Goal: Task Accomplishment & Management: Complete application form

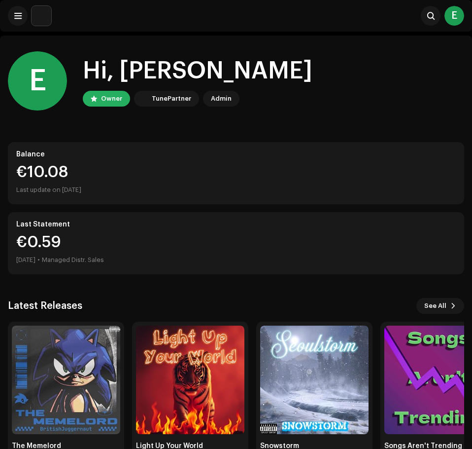
click at [10, 23] on div at bounding box center [29, 16] width 43 height 20
click at [17, 19] on span at bounding box center [17, 16] width 7 height 8
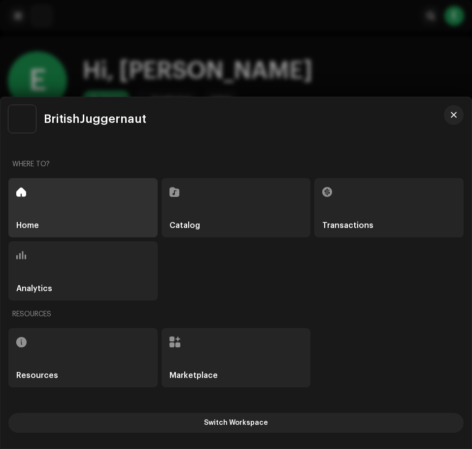
click at [247, 203] on div "Catalog" at bounding box center [236, 207] width 149 height 59
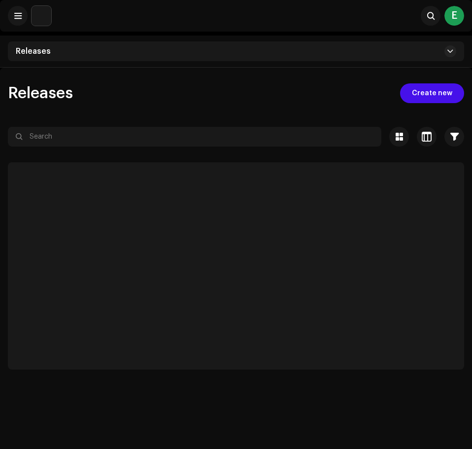
click at [342, 50] on div "Releases" at bounding box center [236, 51] width 457 height 20
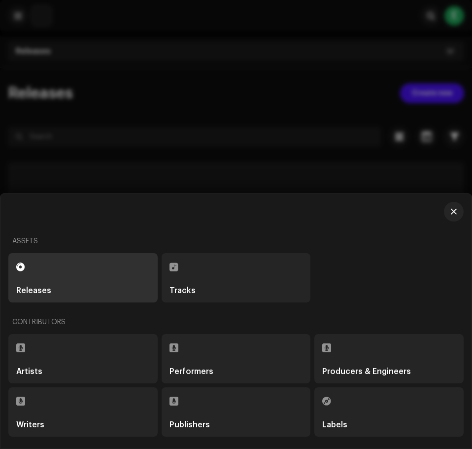
click at [222, 270] on div "Tracks" at bounding box center [237, 278] width 134 height 34
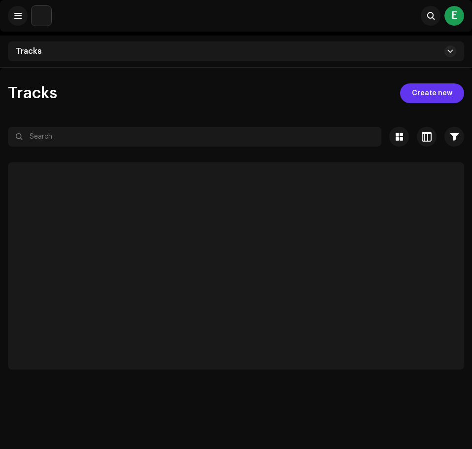
click at [432, 95] on span "Create new" at bounding box center [432, 93] width 40 height 20
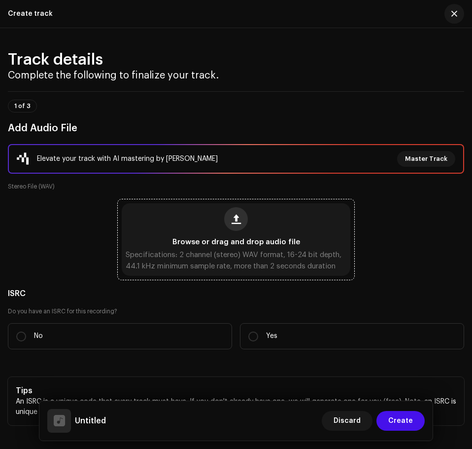
click at [243, 221] on button "button" at bounding box center [236, 219] width 24 height 24
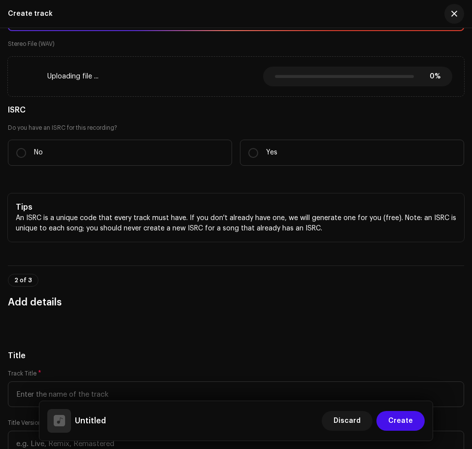
scroll to position [148, 0]
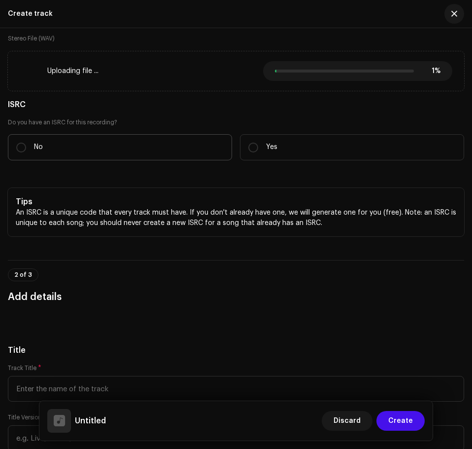
click at [164, 147] on label "No" at bounding box center [120, 147] width 224 height 26
click at [26, 147] on input "No" at bounding box center [21, 147] width 10 height 10
radio input "true"
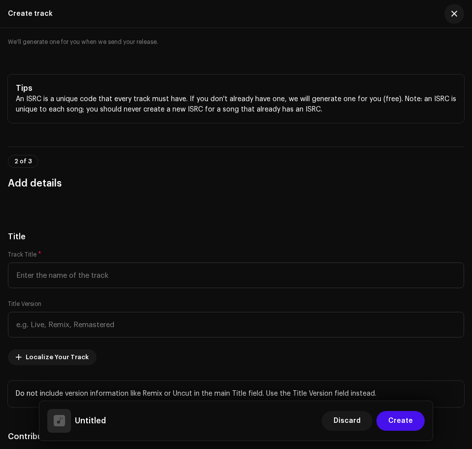
scroll to position [296, 0]
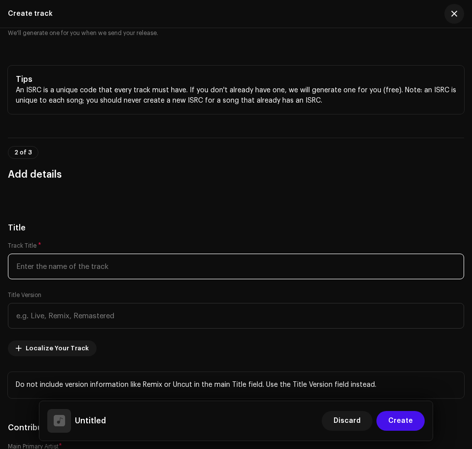
click at [112, 273] on input "text" at bounding box center [236, 266] width 457 height 26
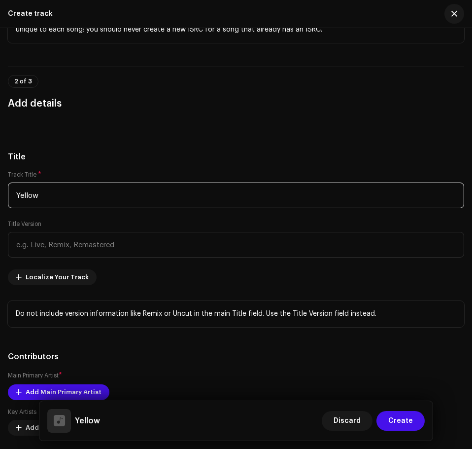
scroll to position [444, 0]
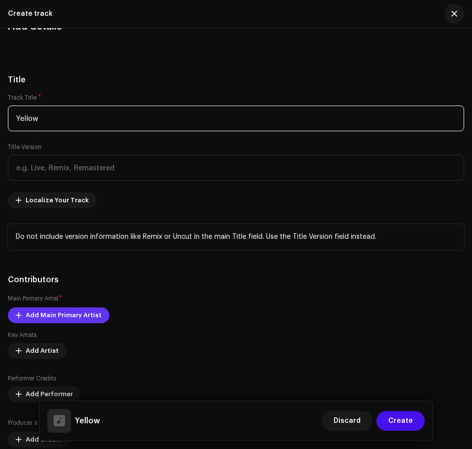
type input "Yellow"
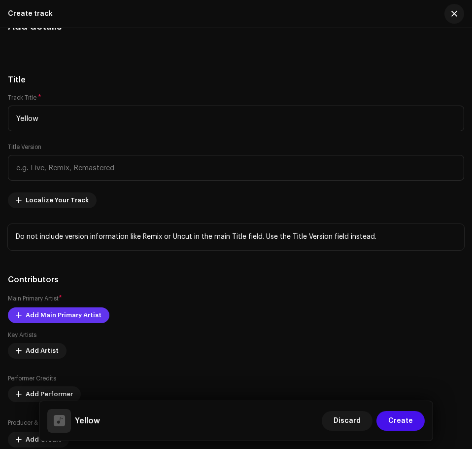
click at [83, 318] on span "Add Main Primary Artist" at bounding box center [64, 315] width 76 height 20
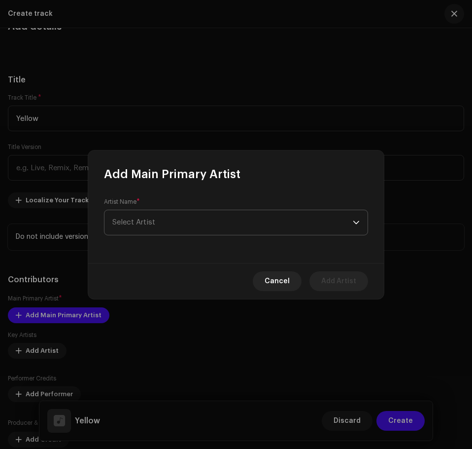
click at [190, 215] on span "Select Artist" at bounding box center [232, 222] width 241 height 25
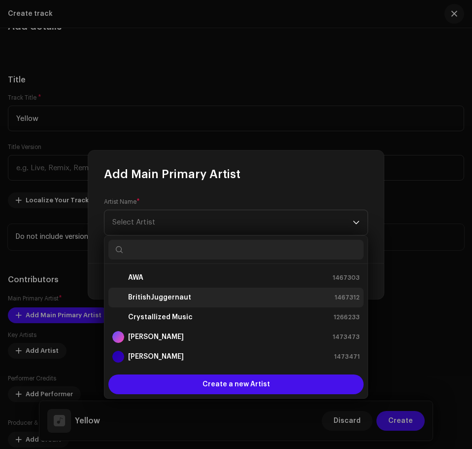
click at [176, 298] on strong "BritishJuggernaut" at bounding box center [159, 297] width 63 height 10
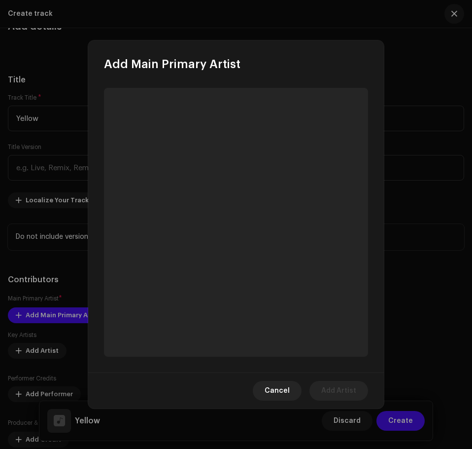
click at [188, 398] on div "Cancel Add Artist" at bounding box center [236, 390] width 296 height 36
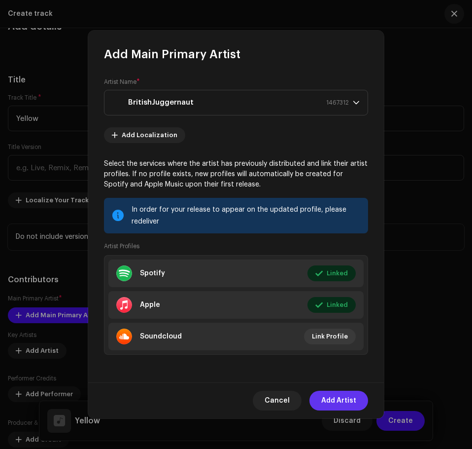
click at [336, 400] on span "Add Artist" at bounding box center [338, 400] width 35 height 20
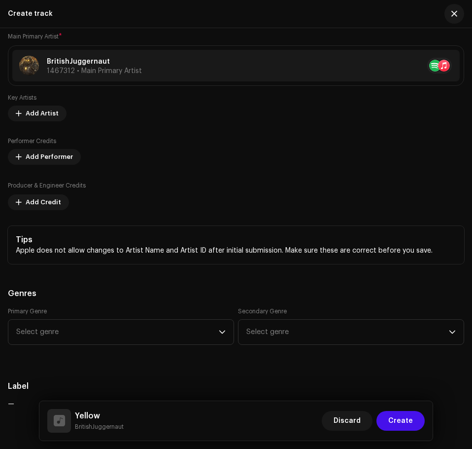
scroll to position [691, 0]
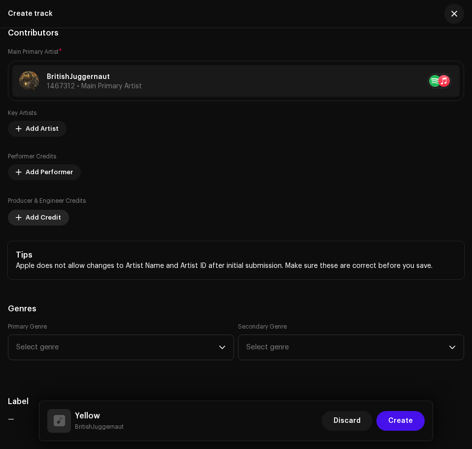
click at [44, 218] on span "Add Credit" at bounding box center [43, 218] width 35 height 20
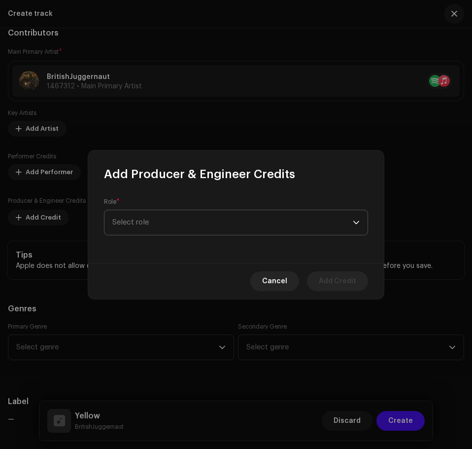
click at [150, 216] on span "Select role" at bounding box center [232, 222] width 241 height 25
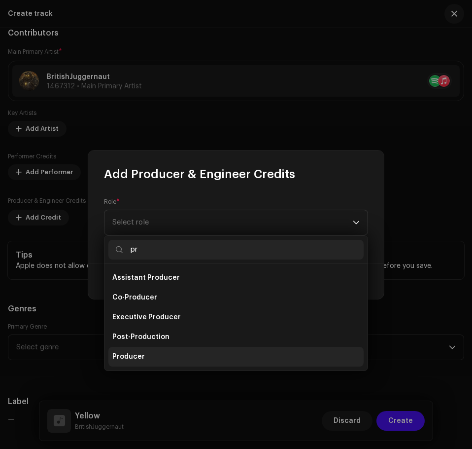
type input "pr"
click at [141, 353] on span "Producer" at bounding box center [128, 357] width 33 height 10
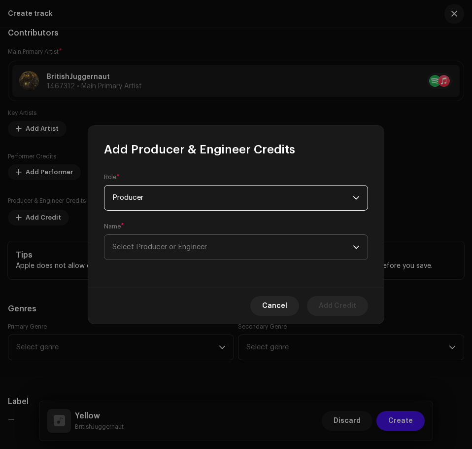
click at [143, 248] on span "Select Producer or Engineer" at bounding box center [159, 246] width 95 height 7
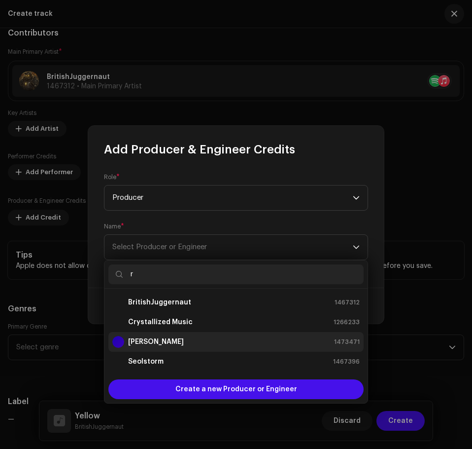
type input "r"
click at [167, 340] on strong "[PERSON_NAME]" at bounding box center [156, 342] width 56 height 10
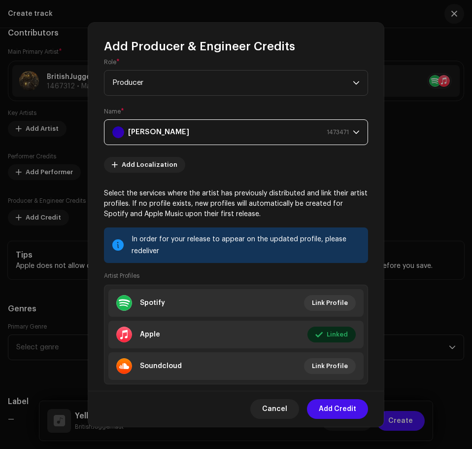
scroll to position [0, 0]
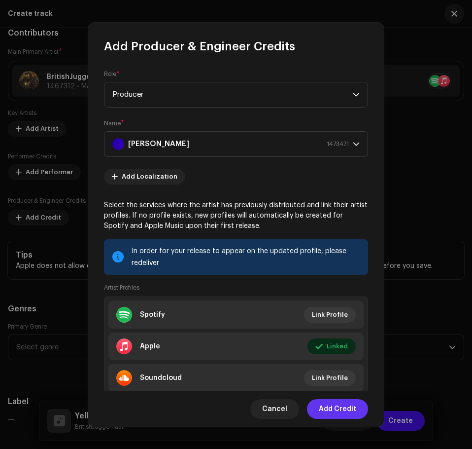
click at [345, 407] on span "Add Credit" at bounding box center [337, 409] width 37 height 20
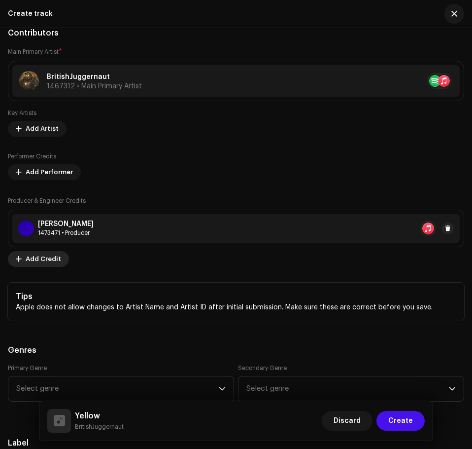
click at [51, 260] on span "Add Credit" at bounding box center [43, 259] width 35 height 20
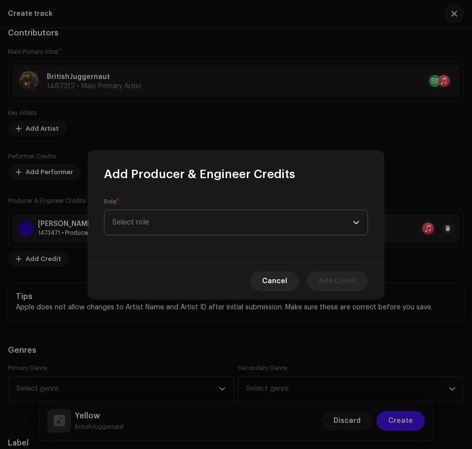
click at [144, 223] on span "Select role" at bounding box center [232, 222] width 241 height 25
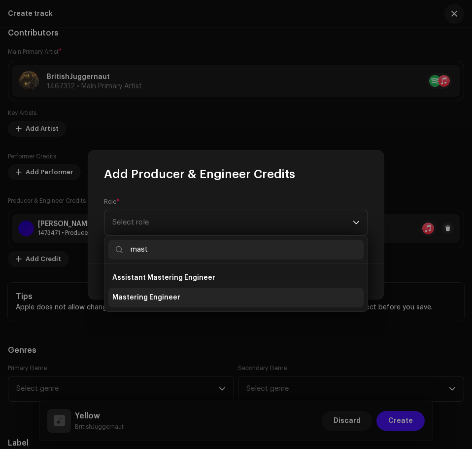
type input "mast"
click at [180, 292] on li "Mastering Engineer" at bounding box center [235, 297] width 255 height 20
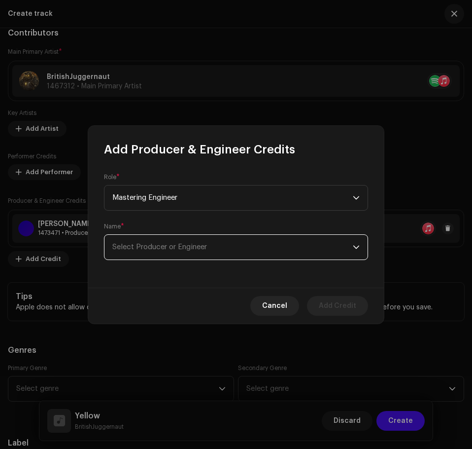
click at [220, 242] on span "Select Producer or Engineer" at bounding box center [232, 247] width 241 height 25
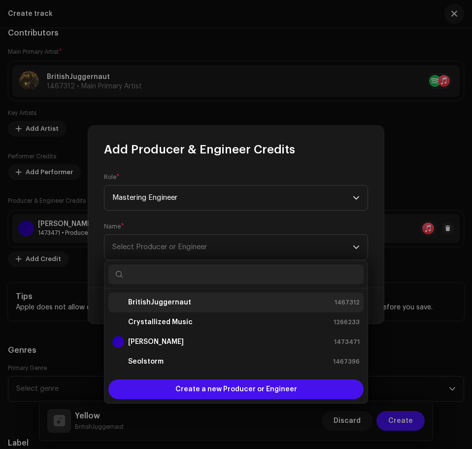
click at [197, 302] on div "BritishJuggernaut 1467312" at bounding box center [235, 302] width 247 height 12
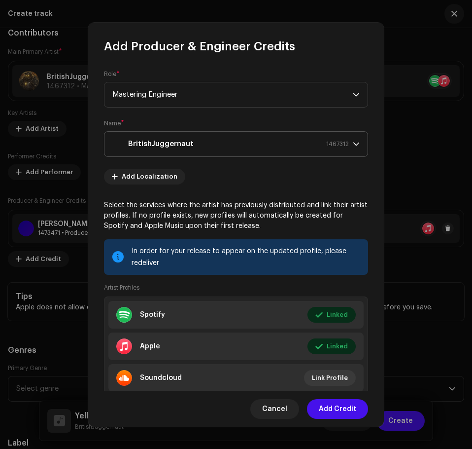
drag, startPoint x: 346, startPoint y: 408, endPoint x: 216, endPoint y: 155, distance: 283.8
click at [219, 186] on div "Add Producer & Engineer Credits Role * Mastering Engineer Name * BritishJuggern…" at bounding box center [236, 225] width 296 height 404
click at [216, 148] on div "BritishJuggernaut 1467312" at bounding box center [230, 144] width 237 height 25
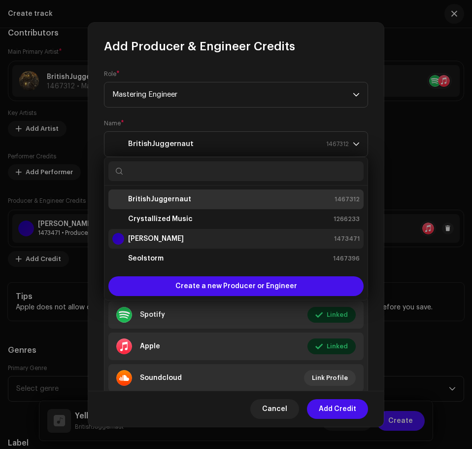
click at [194, 239] on div "[PERSON_NAME] 1473471" at bounding box center [235, 239] width 247 height 12
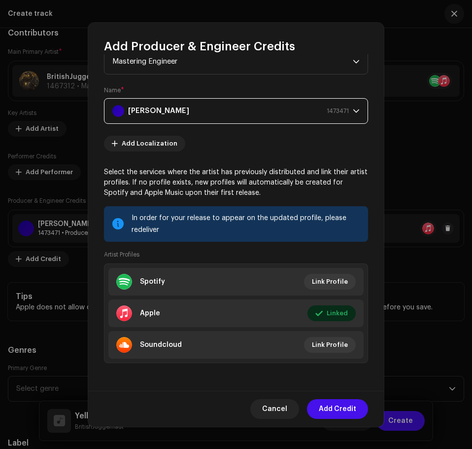
scroll to position [33, 0]
click at [331, 152] on div "Add Localization Select the services where the artist has previously distribute…" at bounding box center [236, 255] width 264 height 239
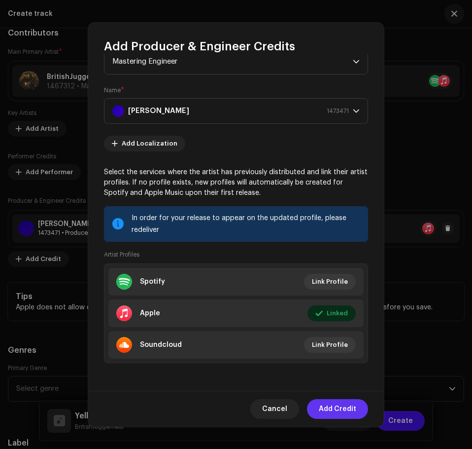
click at [331, 405] on span "Add Credit" at bounding box center [337, 409] width 37 height 20
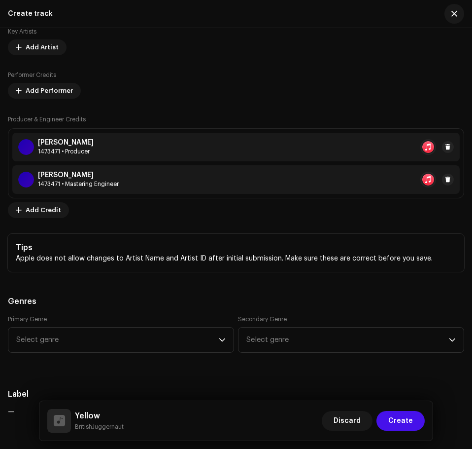
scroll to position [888, 0]
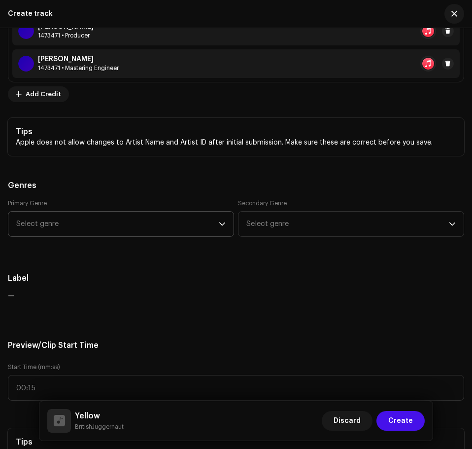
click at [118, 223] on span "Select genre" at bounding box center [117, 224] width 203 height 25
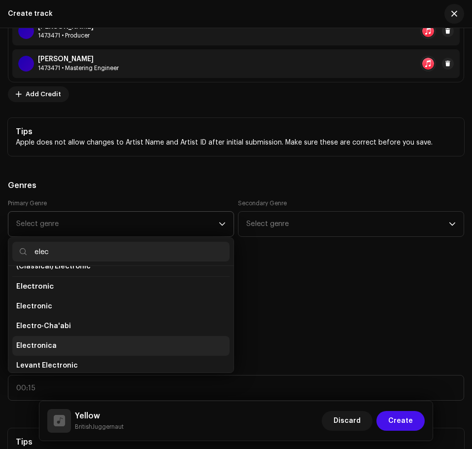
scroll to position [90, 0]
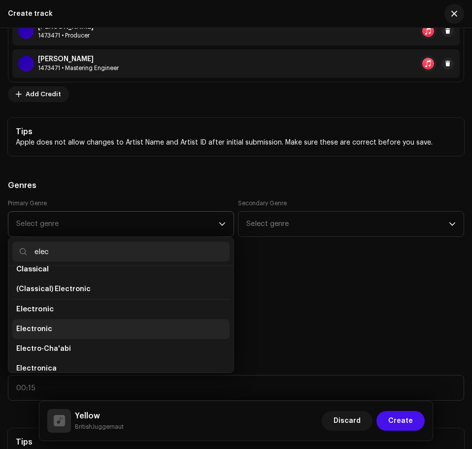
type input "elec"
click at [116, 326] on li "Electronic" at bounding box center [120, 329] width 217 height 20
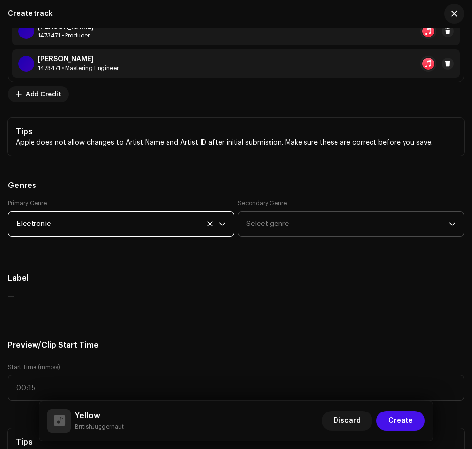
click at [334, 227] on span "Select genre" at bounding box center [348, 224] width 203 height 25
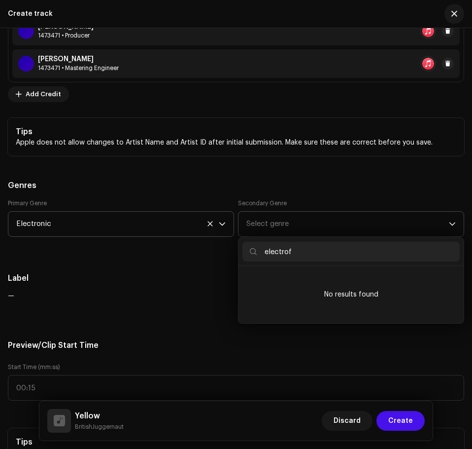
type input "electro"
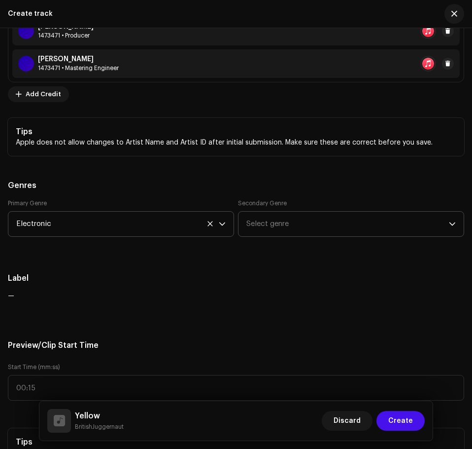
scroll to position [938, 0]
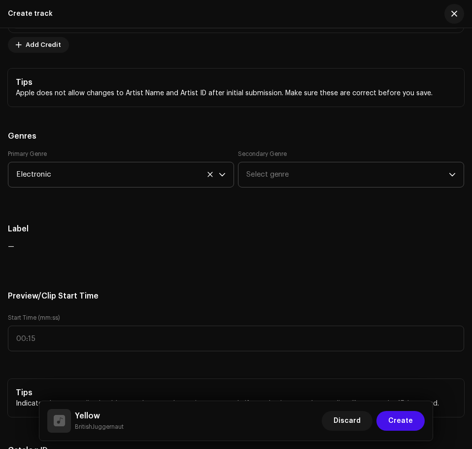
click at [352, 170] on span "Select genre" at bounding box center [348, 174] width 203 height 25
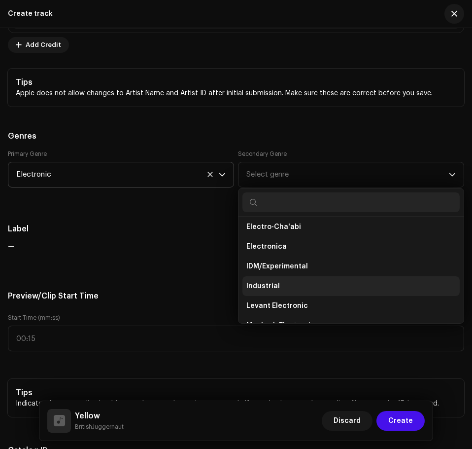
scroll to position [3698, 0]
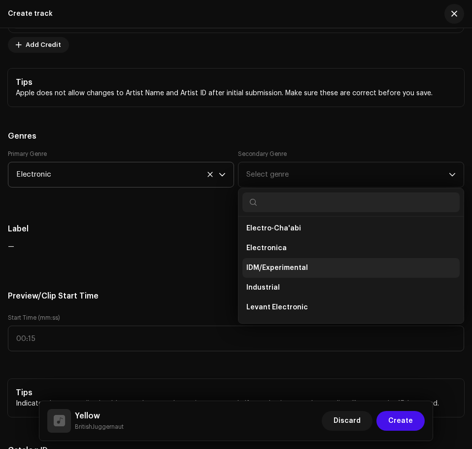
click at [292, 267] on span "IDM/Experimental" at bounding box center [278, 268] width 62 height 10
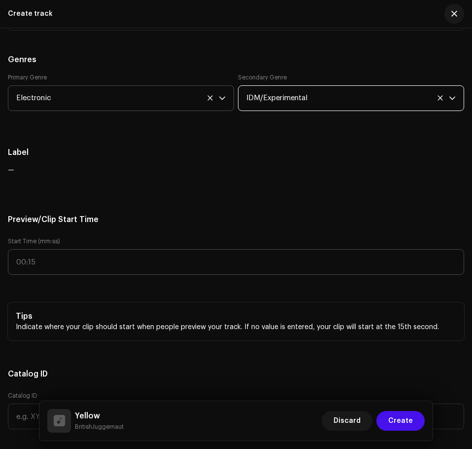
scroll to position [1036, 0]
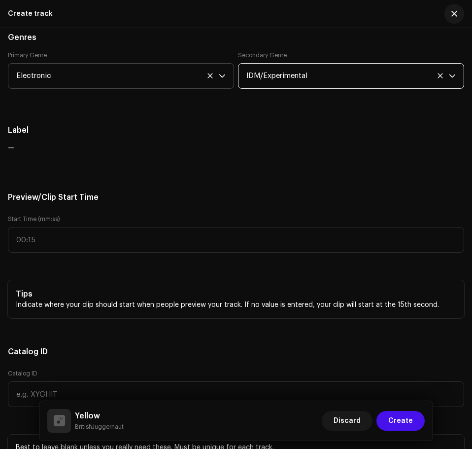
click at [74, 183] on div "Track details Complete the following to finalize your track. 1 of 3 Add Audio F…" at bounding box center [236, 339] width 472 height 2649
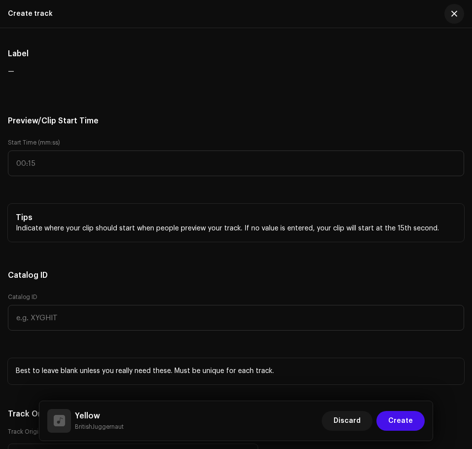
scroll to position [1135, 0]
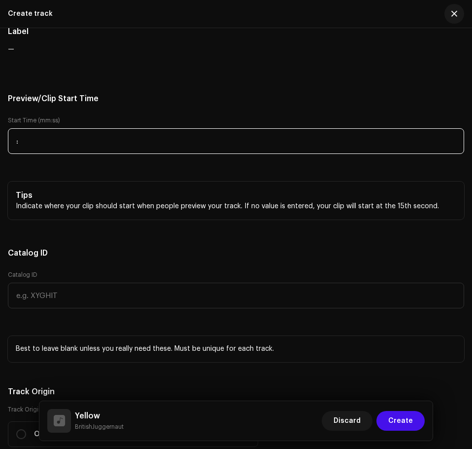
click at [21, 147] on input ":" at bounding box center [236, 141] width 457 height 26
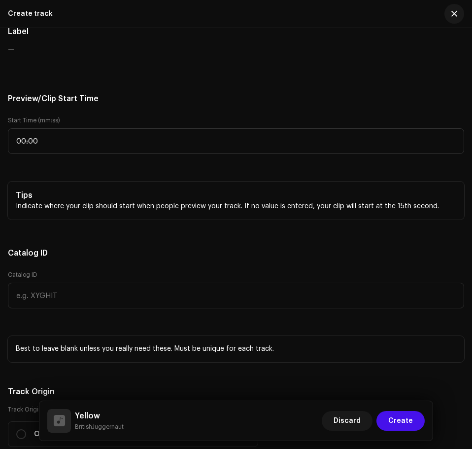
click at [68, 224] on div "Track details Complete the following to finalize your track. 1 of 3 Add Audio F…" at bounding box center [236, 241] width 472 height 2649
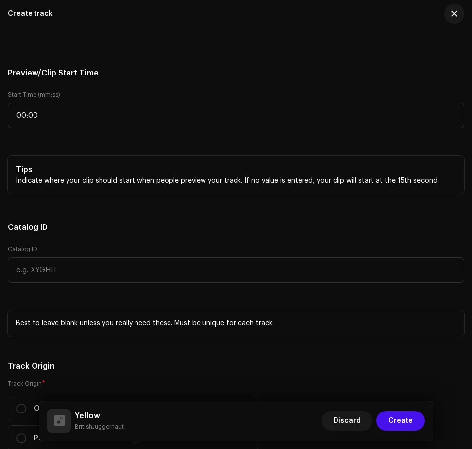
scroll to position [1184, 0]
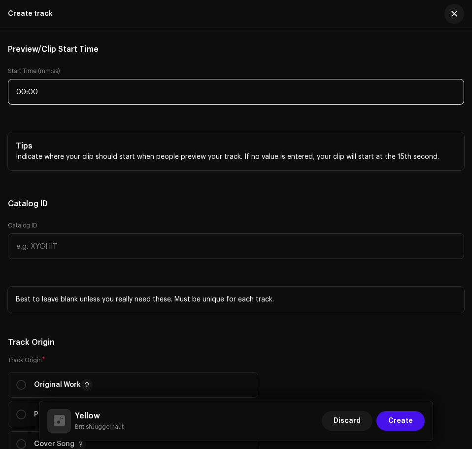
type input ":"
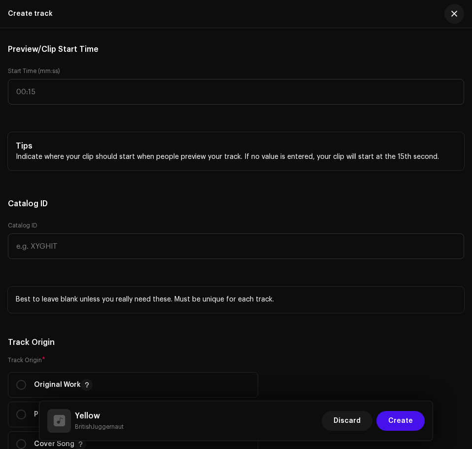
click at [18, 108] on div "Start Time (mm:ss)" at bounding box center [236, 91] width 457 height 49
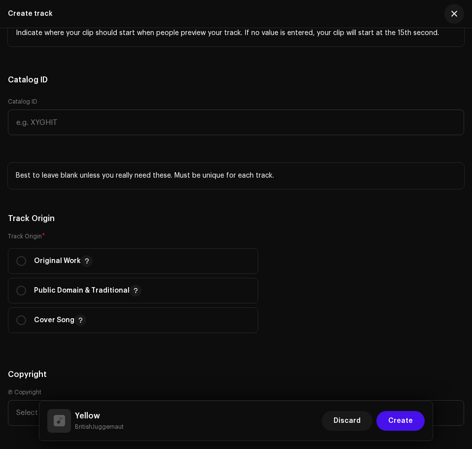
scroll to position [1332, 0]
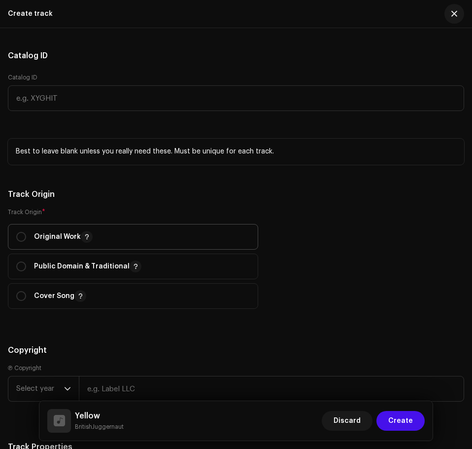
click at [77, 237] on p "Original Work" at bounding box center [63, 237] width 59 height 12
radio input "true"
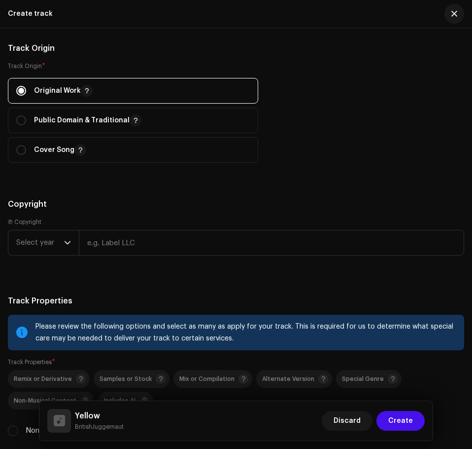
scroll to position [1480, 0]
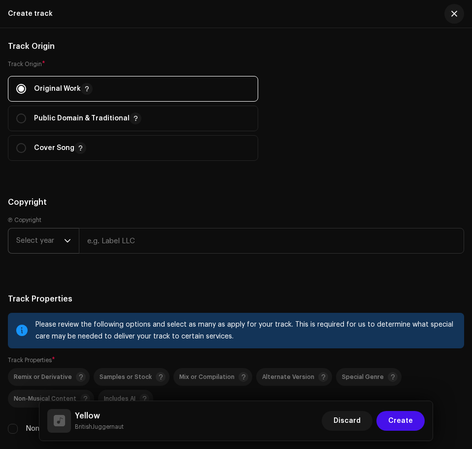
click at [31, 240] on span "Select year" at bounding box center [40, 240] width 48 height 25
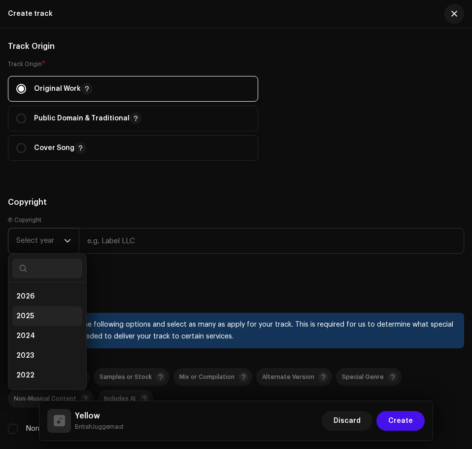
click at [38, 311] on li "2025" at bounding box center [47, 316] width 70 height 20
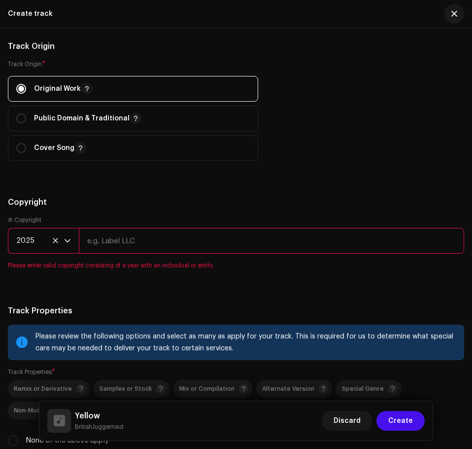
click at [51, 241] on span "2025" at bounding box center [40, 240] width 48 height 25
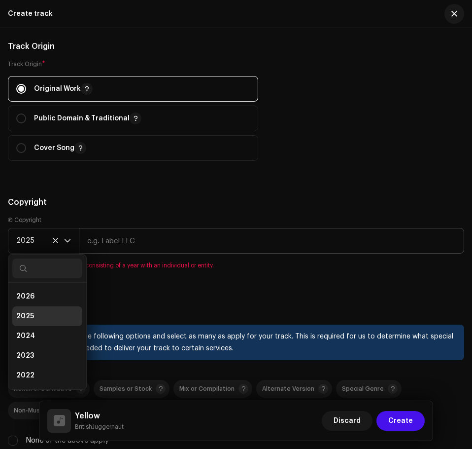
scroll to position [4, 0]
click at [57, 244] on span "2025" at bounding box center [40, 240] width 48 height 25
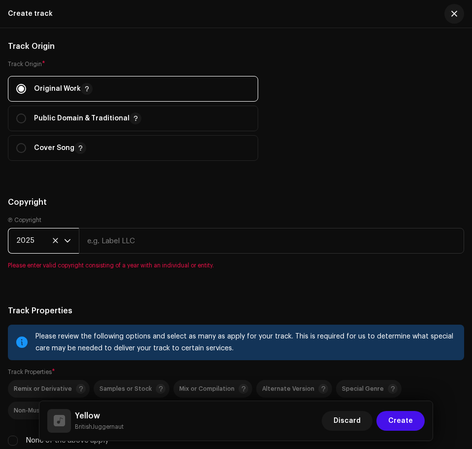
click at [96, 214] on div "Copyright Ⓟ Copyright 2025 Please enter valid copyright consisting of a year wi…" at bounding box center [236, 238] width 457 height 85
click at [56, 239] on icon at bounding box center [55, 240] width 6 height 6
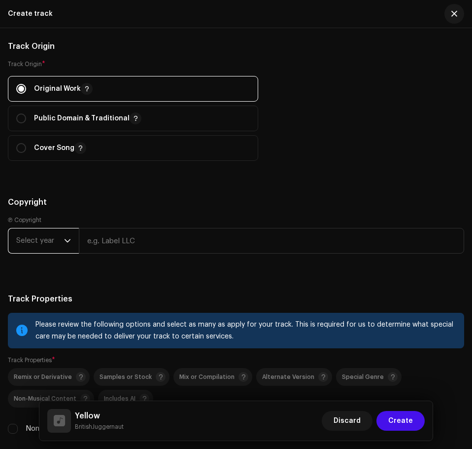
click at [43, 235] on span "Select year" at bounding box center [40, 240] width 48 height 25
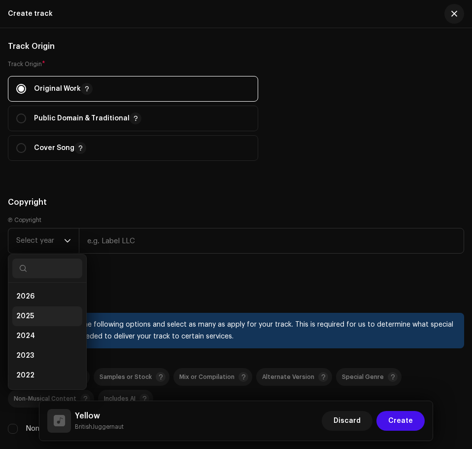
click at [57, 311] on li "2025" at bounding box center [47, 316] width 70 height 20
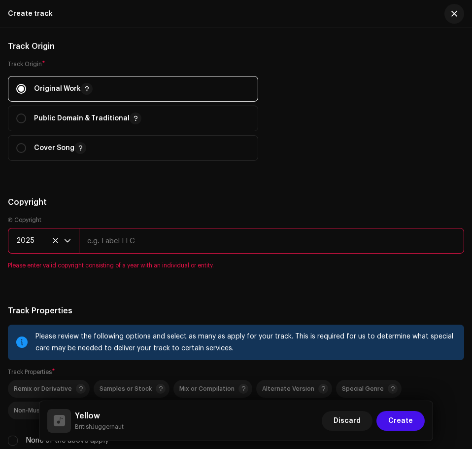
click at [110, 248] on input "text" at bounding box center [272, 241] width 386 height 26
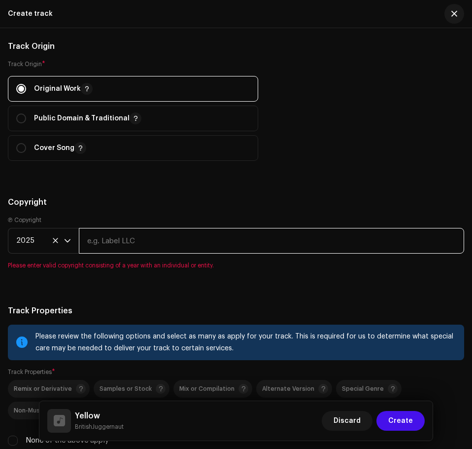
type input "BritishJuggernaut"
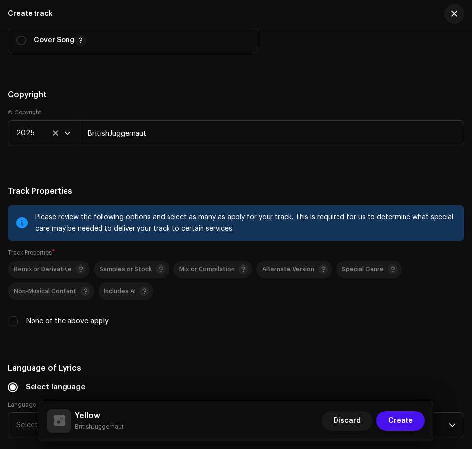
scroll to position [1628, 0]
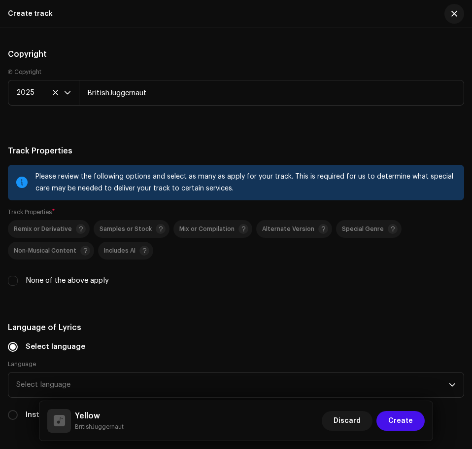
click at [33, 281] on label "None of the above apply" at bounding box center [67, 280] width 83 height 11
click at [18, 281] on input "None of the above apply" at bounding box center [13, 281] width 10 height 10
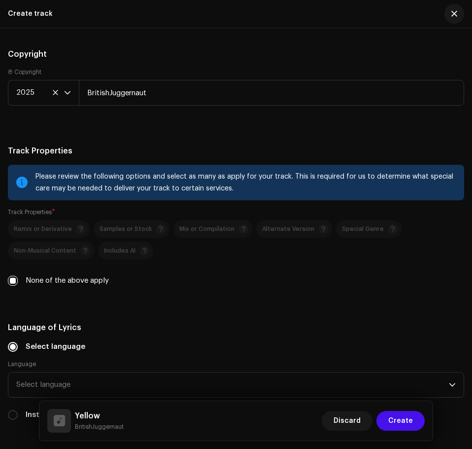
click at [46, 280] on label "None of the above apply" at bounding box center [67, 280] width 83 height 11
click at [18, 280] on input "None of the above apply" at bounding box center [13, 281] width 10 height 10
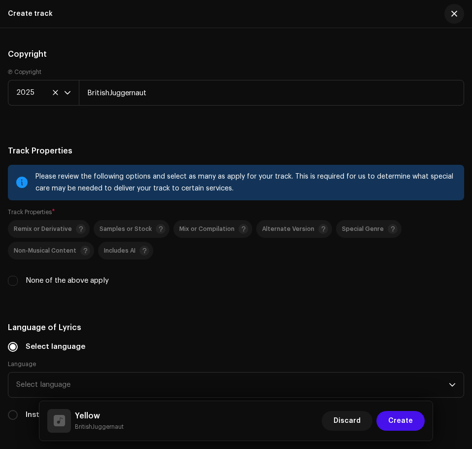
click at [77, 275] on label "None of the above apply" at bounding box center [67, 280] width 83 height 11
click at [18, 276] on input "None of the above apply" at bounding box center [13, 281] width 10 height 10
checkbox input "true"
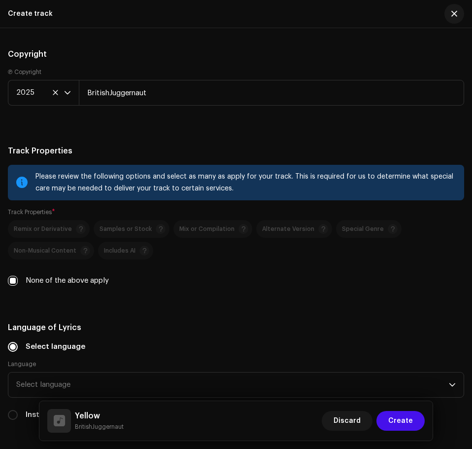
scroll to position [1776, 0]
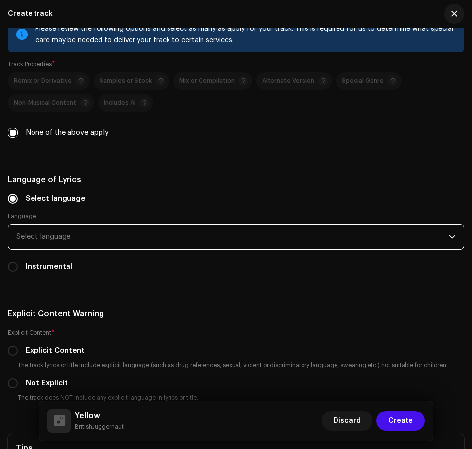
click at [76, 248] on span "Select language" at bounding box center [232, 236] width 433 height 25
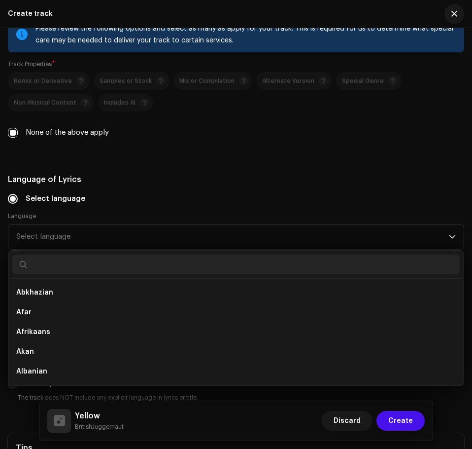
click at [65, 213] on div "Language Select language Abkhazian Afar Afrikaans Akan Albanian Amharic Arabic …" at bounding box center [236, 230] width 457 height 37
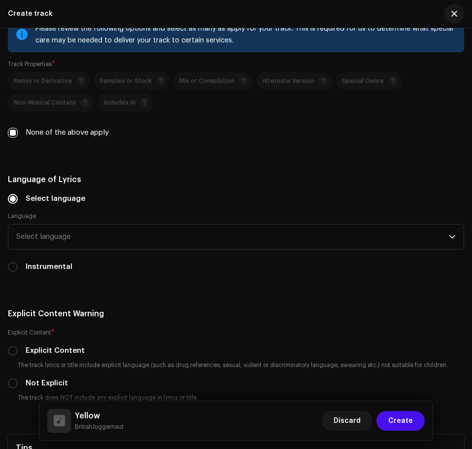
click at [42, 260] on div "Select language Language Select language Instrumental" at bounding box center [236, 232] width 457 height 79
click at [45, 263] on label "Instrumental" at bounding box center [49, 266] width 47 height 11
click at [18, 263] on input "Instrumental" at bounding box center [13, 267] width 10 height 10
radio input "true"
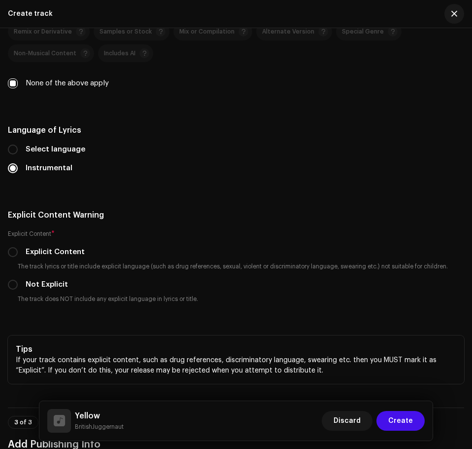
click at [39, 282] on label "Not Explicit" at bounding box center [47, 284] width 42 height 11
click at [18, 282] on input "Not Explicit" at bounding box center [13, 285] width 10 height 10
radio input "true"
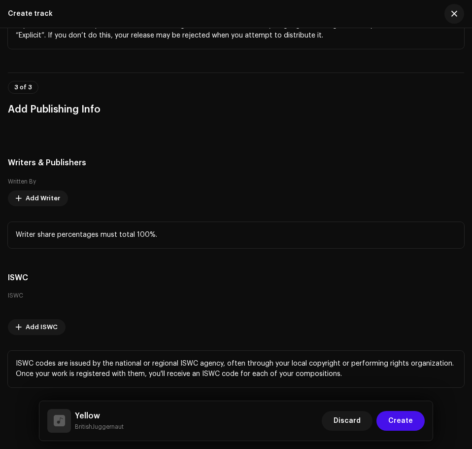
scroll to position [2170, 0]
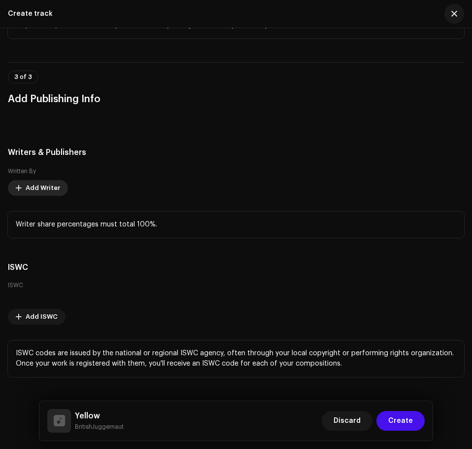
click at [40, 184] on span "Add Writer" at bounding box center [43, 188] width 35 height 20
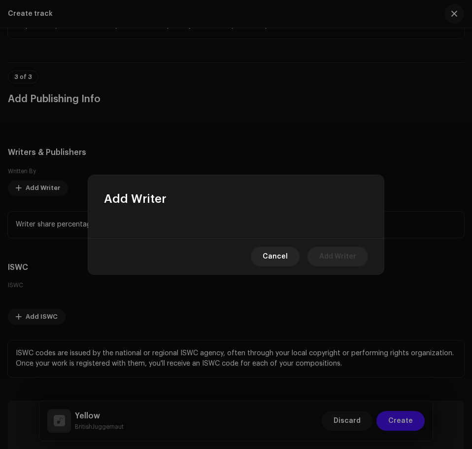
click at [170, 229] on div at bounding box center [236, 223] width 296 height 32
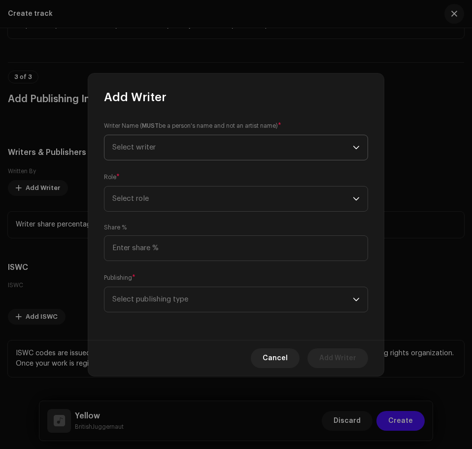
click at [126, 152] on span "Select writer" at bounding box center [232, 147] width 241 height 25
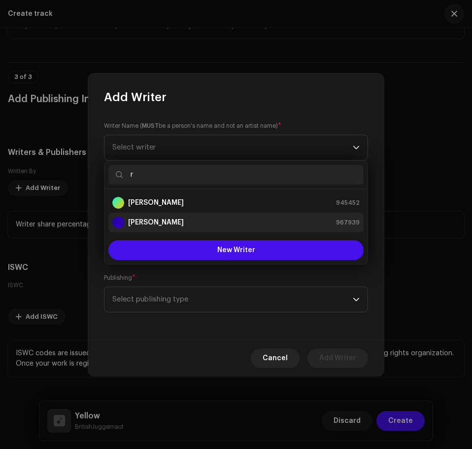
type input "r"
click at [156, 218] on strong "[PERSON_NAME]" at bounding box center [156, 222] width 56 height 10
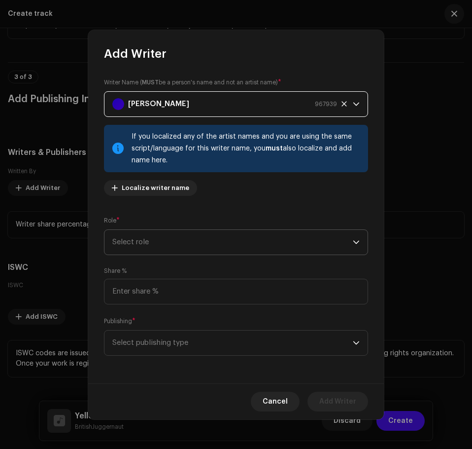
click at [153, 242] on span "Select role" at bounding box center [232, 242] width 241 height 25
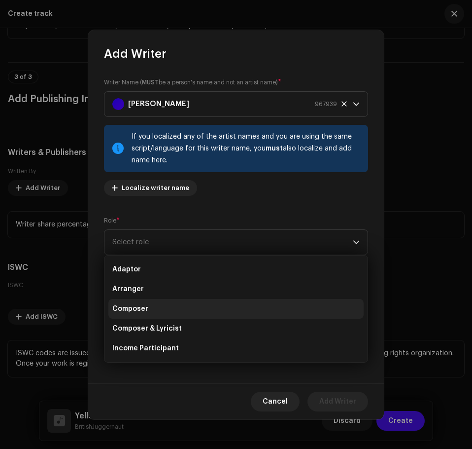
click at [152, 305] on li "Composer" at bounding box center [235, 309] width 255 height 20
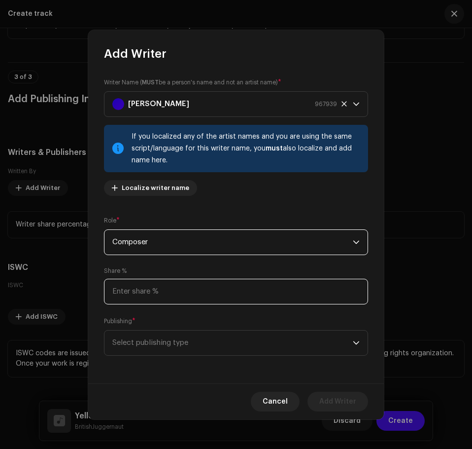
click at [136, 291] on input at bounding box center [236, 292] width 264 height 26
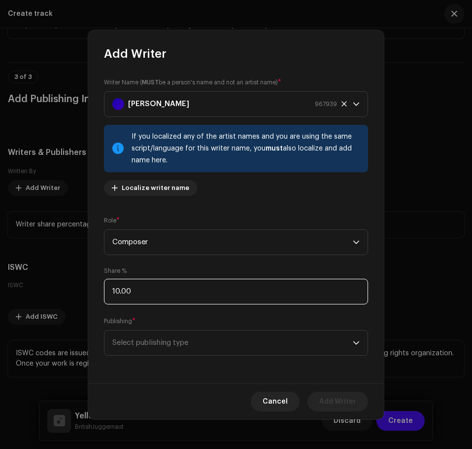
type input "100.00"
click at [149, 351] on span "Select publishing type" at bounding box center [232, 342] width 241 height 25
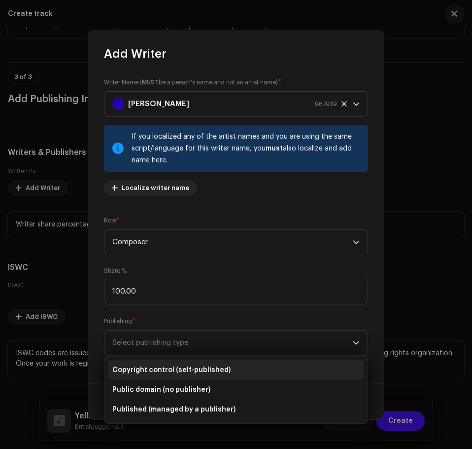
click at [149, 364] on li "Copyright control (self-published)" at bounding box center [235, 370] width 255 height 20
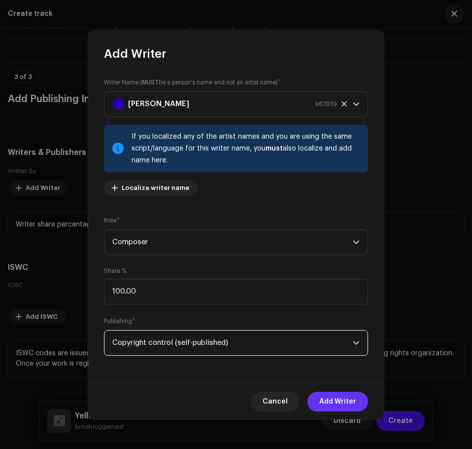
click at [351, 401] on span "Add Writer" at bounding box center [337, 401] width 37 height 20
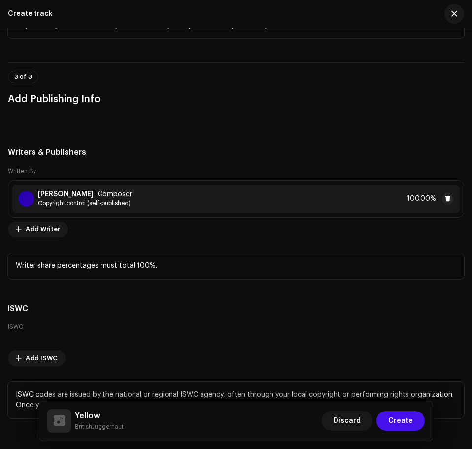
click at [346, 315] on div "ISWC ISWC Add ISWC ISWC codes are issued by the national or regional ISWC agenc…" at bounding box center [236, 360] width 457 height 115
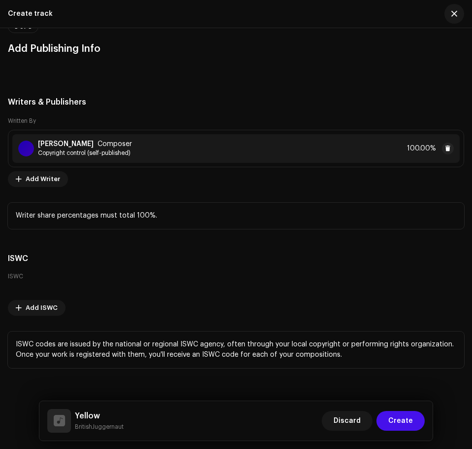
scroll to position [2234, 0]
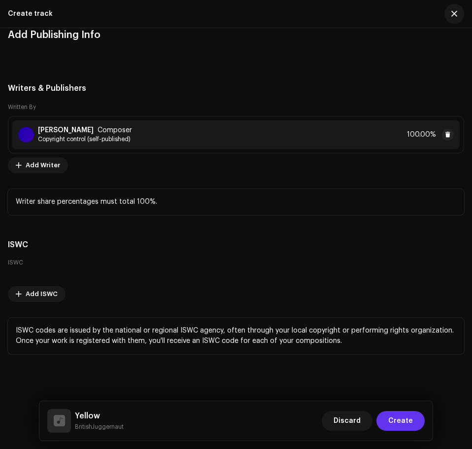
click at [404, 418] on span "Create" at bounding box center [400, 421] width 25 height 20
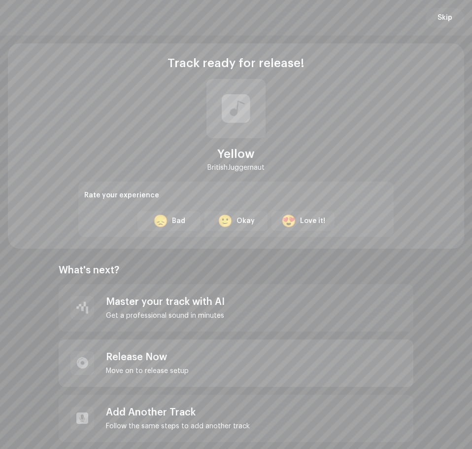
click at [258, 357] on div "Release Now Move on to release setup" at bounding box center [236, 362] width 355 height 47
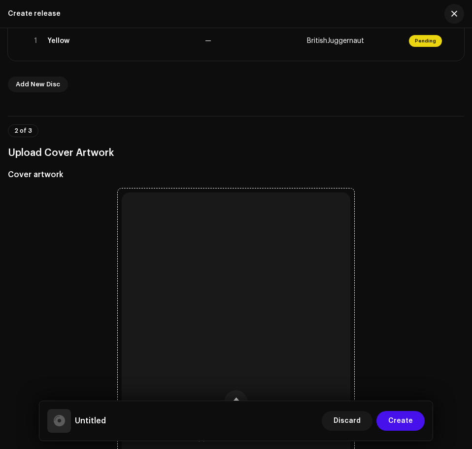
scroll to position [247, 0]
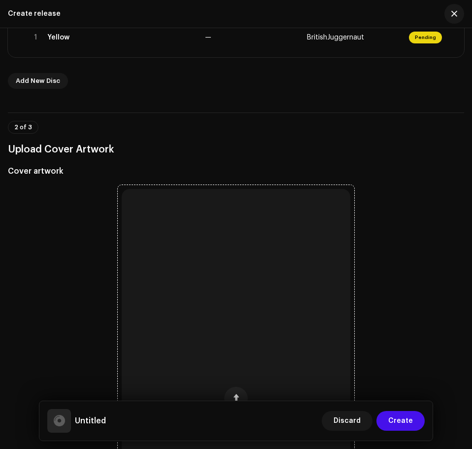
click at [213, 282] on div "Browse or drag and drop image file We support: JPG, JPEG, PNG, JFIF" at bounding box center [236, 413] width 229 height 449
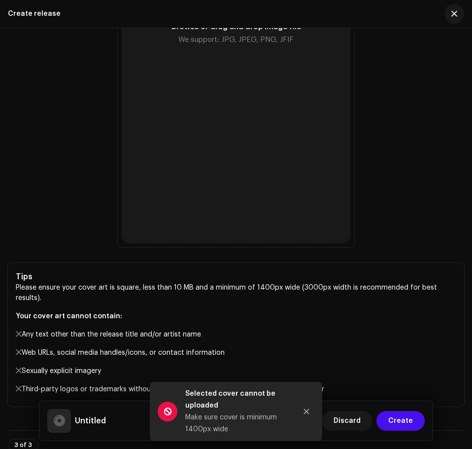
scroll to position [690, 0]
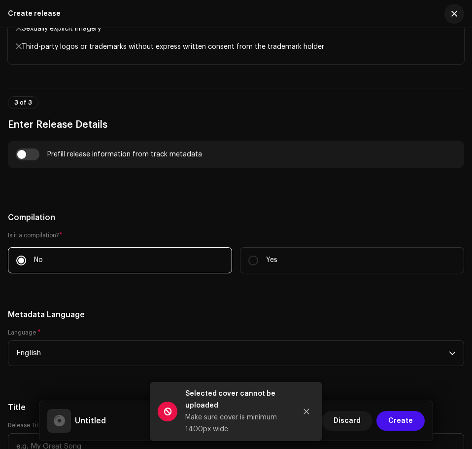
scroll to position [986, 0]
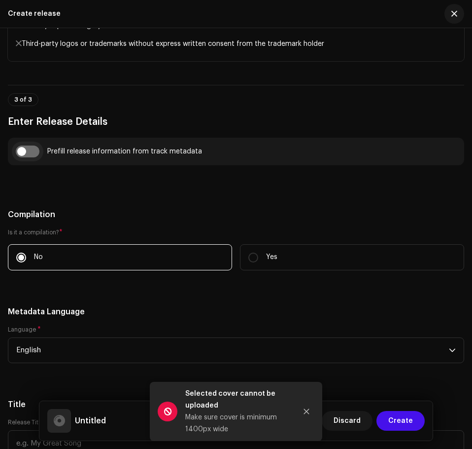
click at [33, 145] on input "checkbox" at bounding box center [28, 151] width 24 height 12
checkbox input "true"
type input "Yellow"
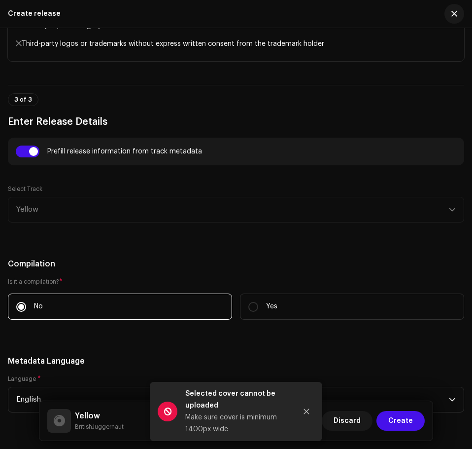
click at [108, 203] on div "Select Track Yellow" at bounding box center [236, 203] width 457 height 37
click at [454, 198] on div "Select Track Yellow" at bounding box center [236, 203] width 457 height 37
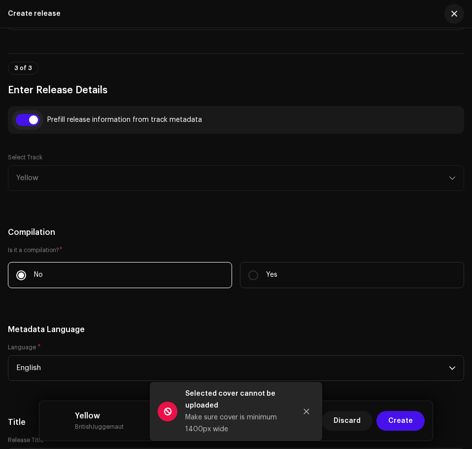
scroll to position [1035, 0]
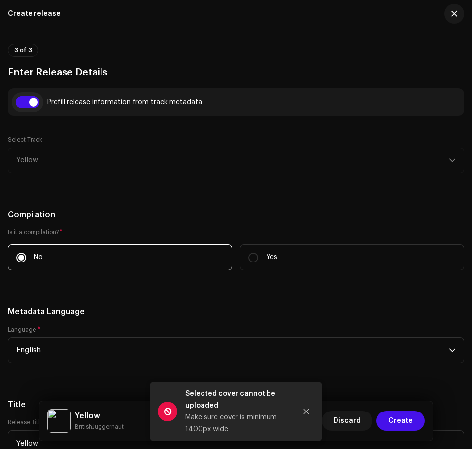
click at [35, 96] on input "checkbox" at bounding box center [28, 102] width 24 height 12
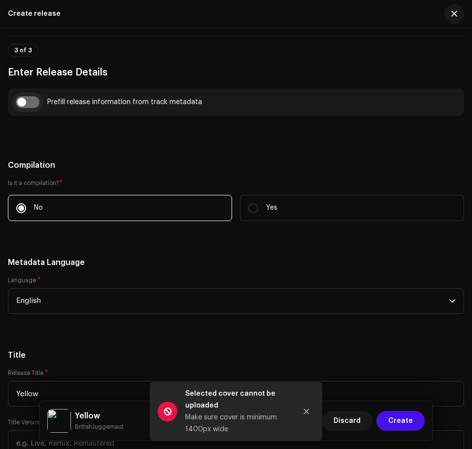
click at [31, 96] on input "checkbox" at bounding box center [28, 102] width 24 height 12
checkbox input "true"
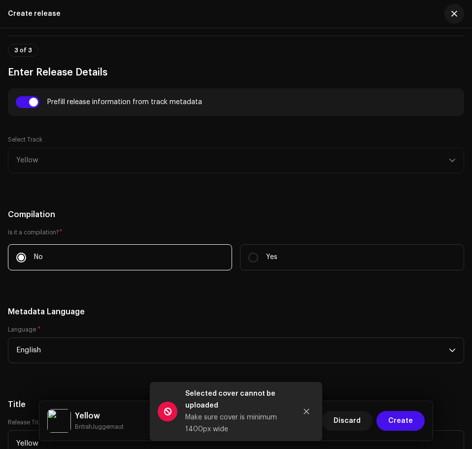
click at [171, 153] on div "Select Track Yellow" at bounding box center [236, 154] width 457 height 37
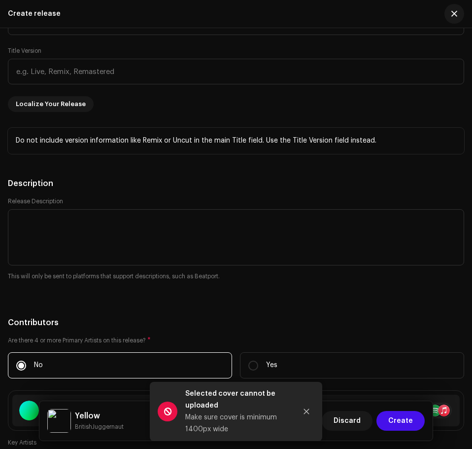
scroll to position [1479, 0]
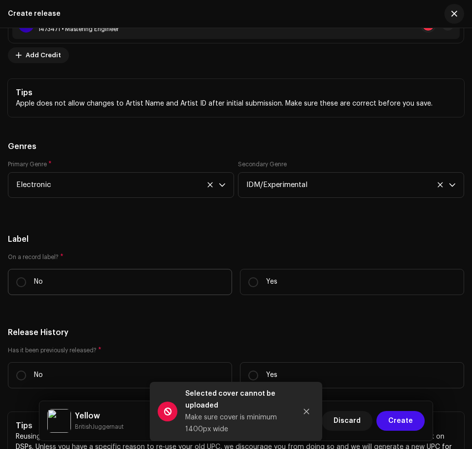
click at [163, 273] on label "No" at bounding box center [120, 282] width 224 height 26
click at [26, 277] on input "No" at bounding box center [21, 282] width 10 height 10
radio input "true"
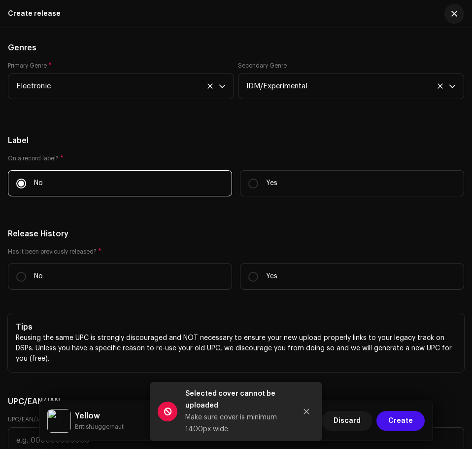
click at [119, 251] on div "Has it been previously released? * No Yes" at bounding box center [236, 272] width 457 height 50
click at [133, 263] on label "No" at bounding box center [120, 276] width 224 height 26
click at [26, 272] on input "No" at bounding box center [21, 277] width 10 height 10
radio input "true"
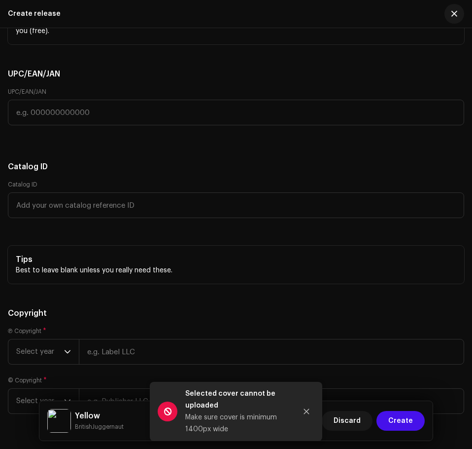
scroll to position [2508, 0]
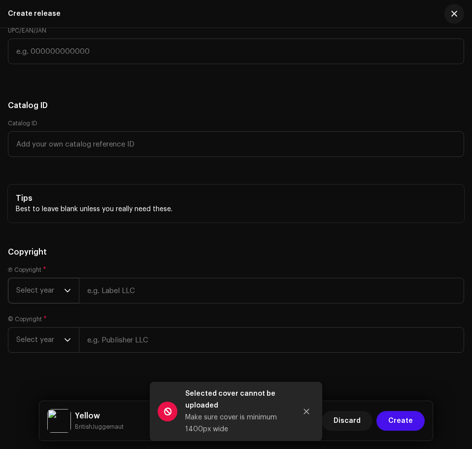
click at [54, 278] on span "Select year" at bounding box center [40, 290] width 48 height 25
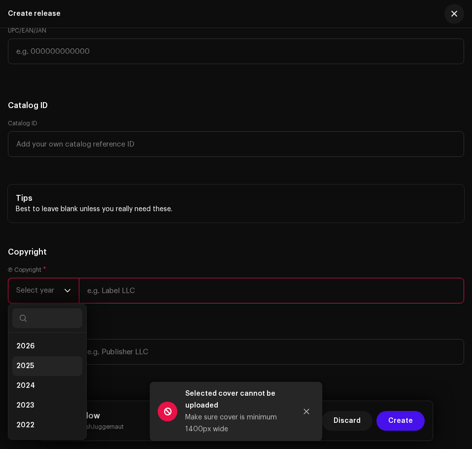
click at [57, 356] on li "2025" at bounding box center [47, 366] width 70 height 20
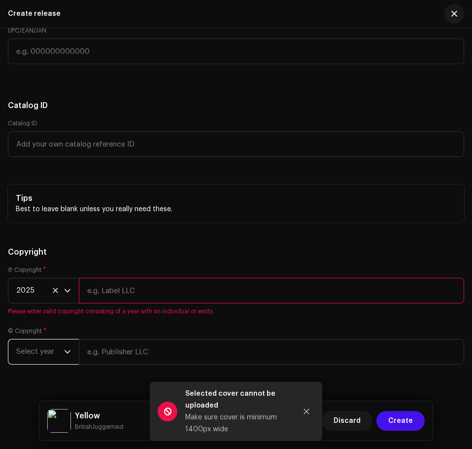
click at [44, 339] on span "Select year" at bounding box center [40, 351] width 48 height 25
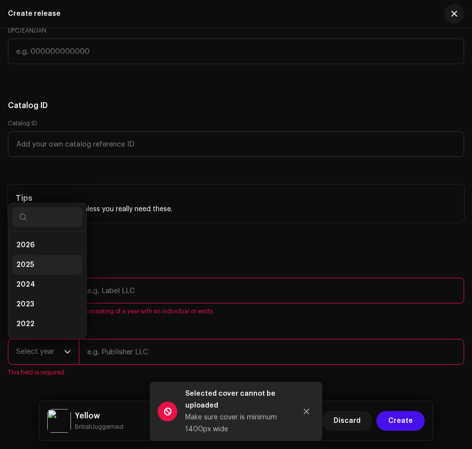
click at [45, 255] on li "2025" at bounding box center [47, 265] width 70 height 20
click at [102, 278] on input "text" at bounding box center [272, 291] width 386 height 26
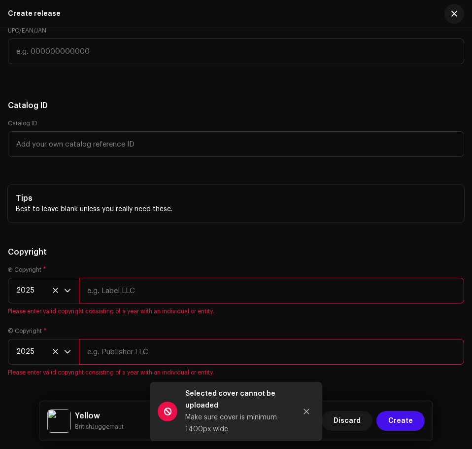
type input "BritishJuggernaut"
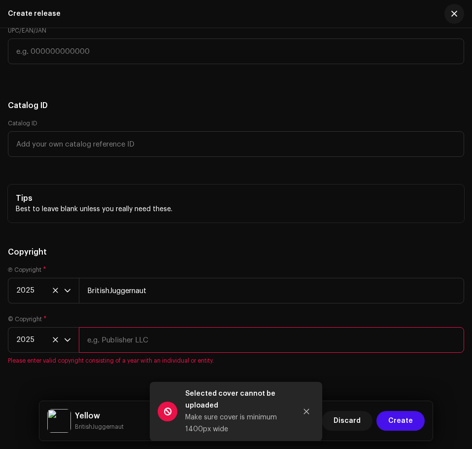
click at [148, 341] on input "text" at bounding box center [272, 340] width 386 height 26
type input "BritishJuggernaut"
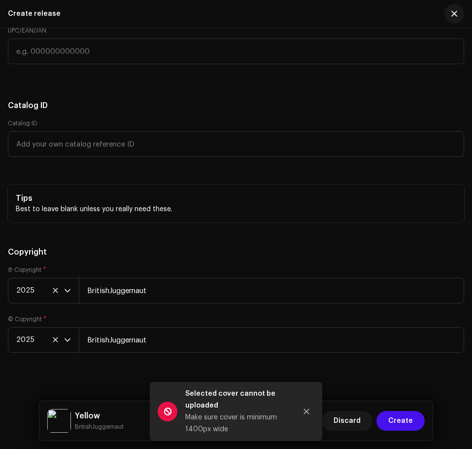
click at [135, 346] on div "Ⓟ Copyright * 2025 BritishJuggernaut © Copyright * 2025 BritishJuggernaut" at bounding box center [236, 315] width 457 height 99
click at [393, 419] on span "Create" at bounding box center [400, 421] width 25 height 20
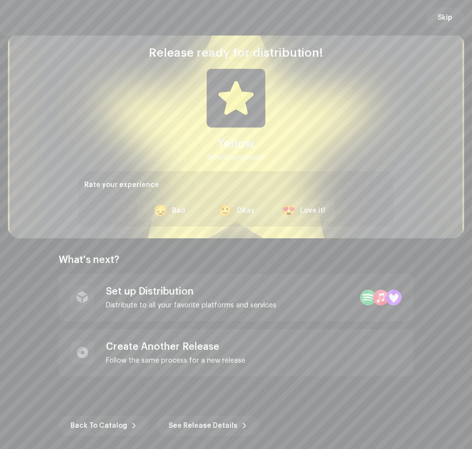
scroll to position [13, 0]
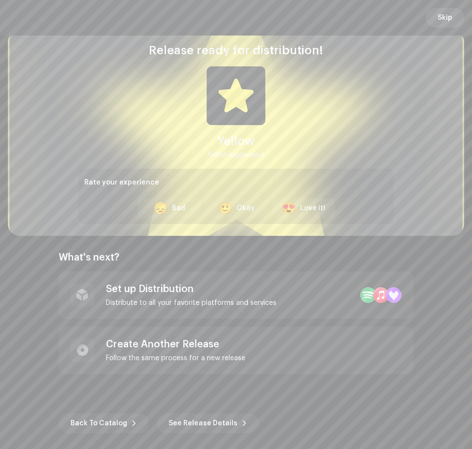
click at [437, 16] on button "Skip" at bounding box center [445, 18] width 38 height 20
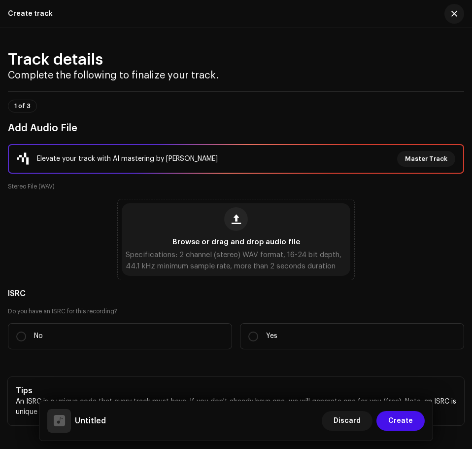
scroll to position [790, 0]
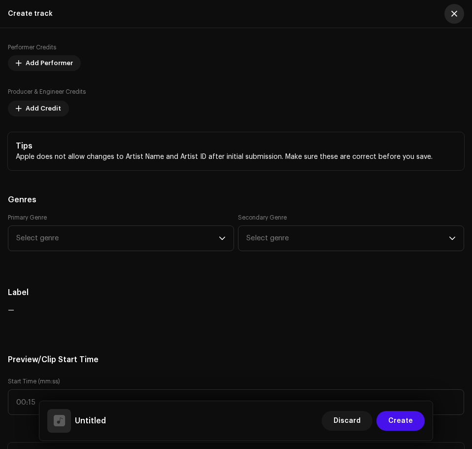
click at [451, 5] on button "button" at bounding box center [455, 14] width 20 height 20
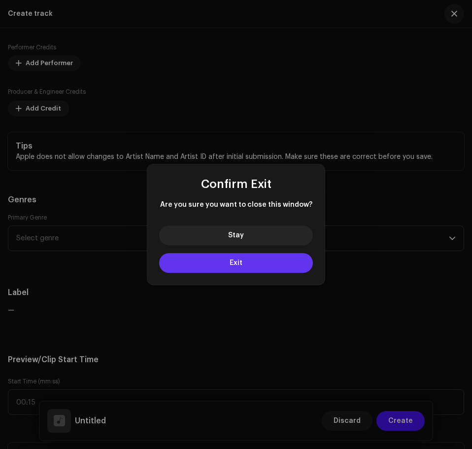
click at [233, 265] on span "Exit" at bounding box center [236, 262] width 13 height 7
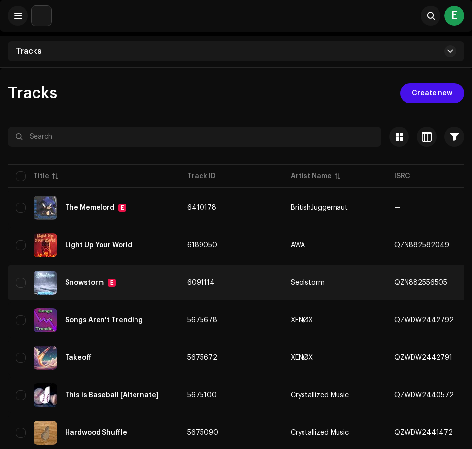
click at [138, 274] on div "Snowstorm E" at bounding box center [94, 283] width 156 height 24
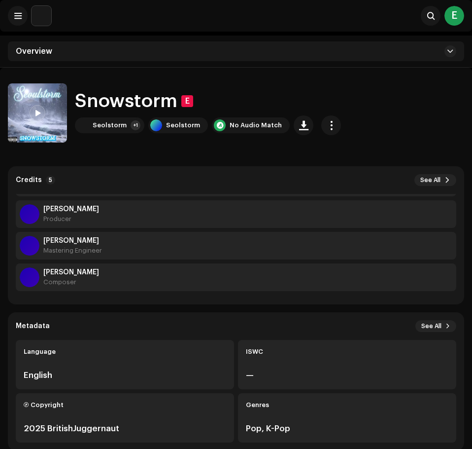
scroll to position [59, 0]
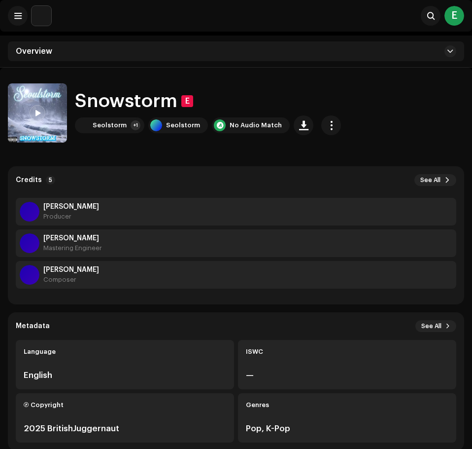
click at [361, 282] on div "Rick Nightingale Composer" at bounding box center [236, 275] width 441 height 28
click at [429, 178] on span "See All" at bounding box center [431, 180] width 20 height 8
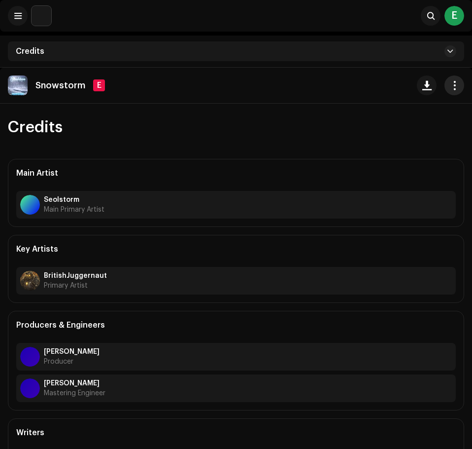
click at [447, 84] on button "button" at bounding box center [455, 85] width 20 height 20
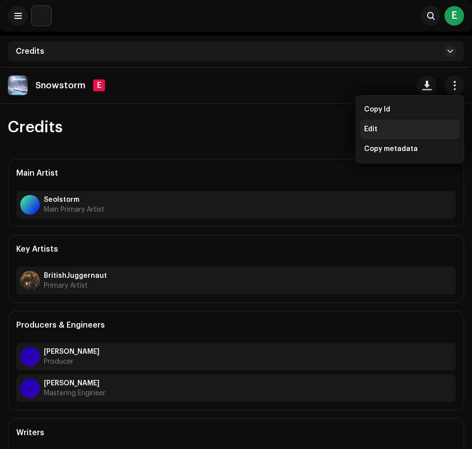
click at [420, 126] on div "Edit" at bounding box center [410, 129] width 92 height 8
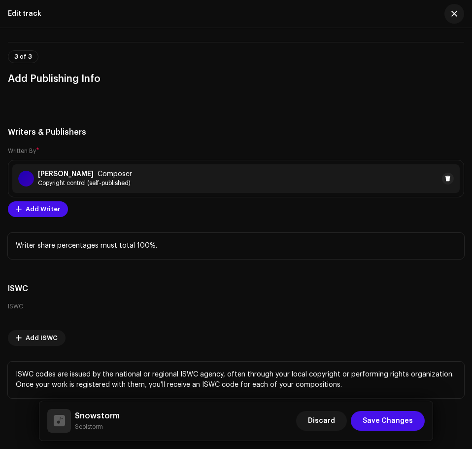
scroll to position [2558, 0]
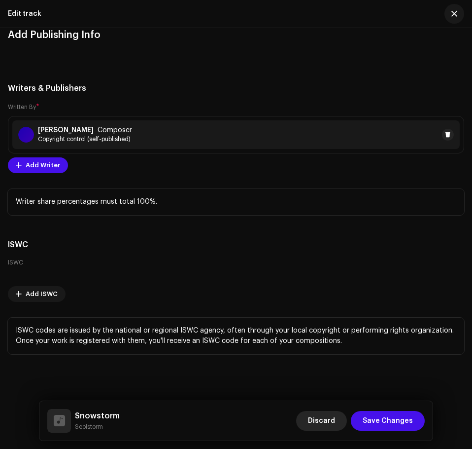
click at [314, 417] on span "Discard" at bounding box center [321, 421] width 27 height 20
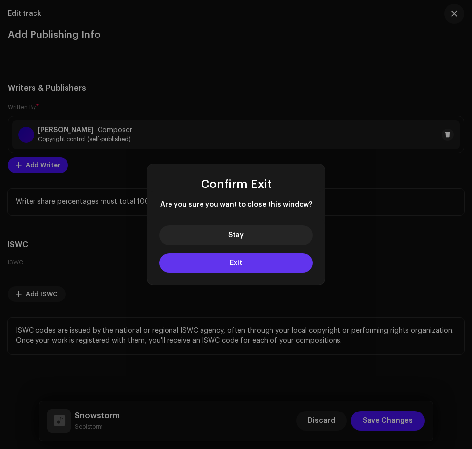
click at [286, 262] on button "Exit" at bounding box center [236, 263] width 154 height 20
